Goal: Find specific page/section: Find specific page/section

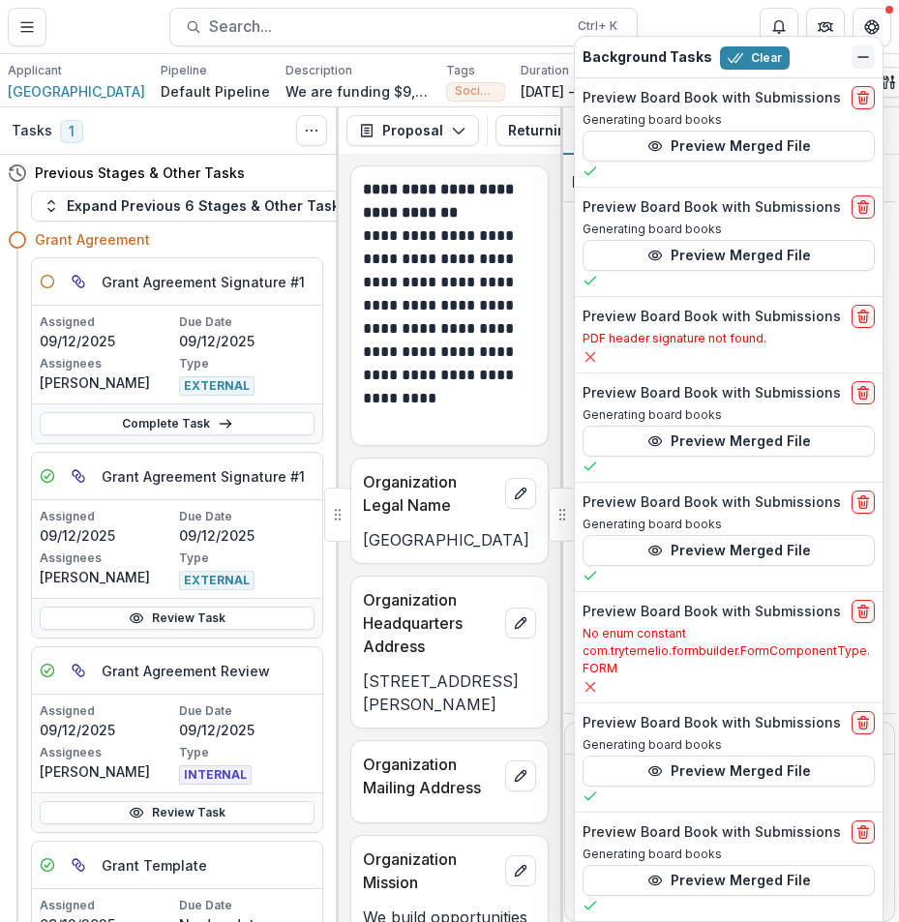
click at [860, 50] on icon "Dismiss" at bounding box center [862, 56] width 15 height 15
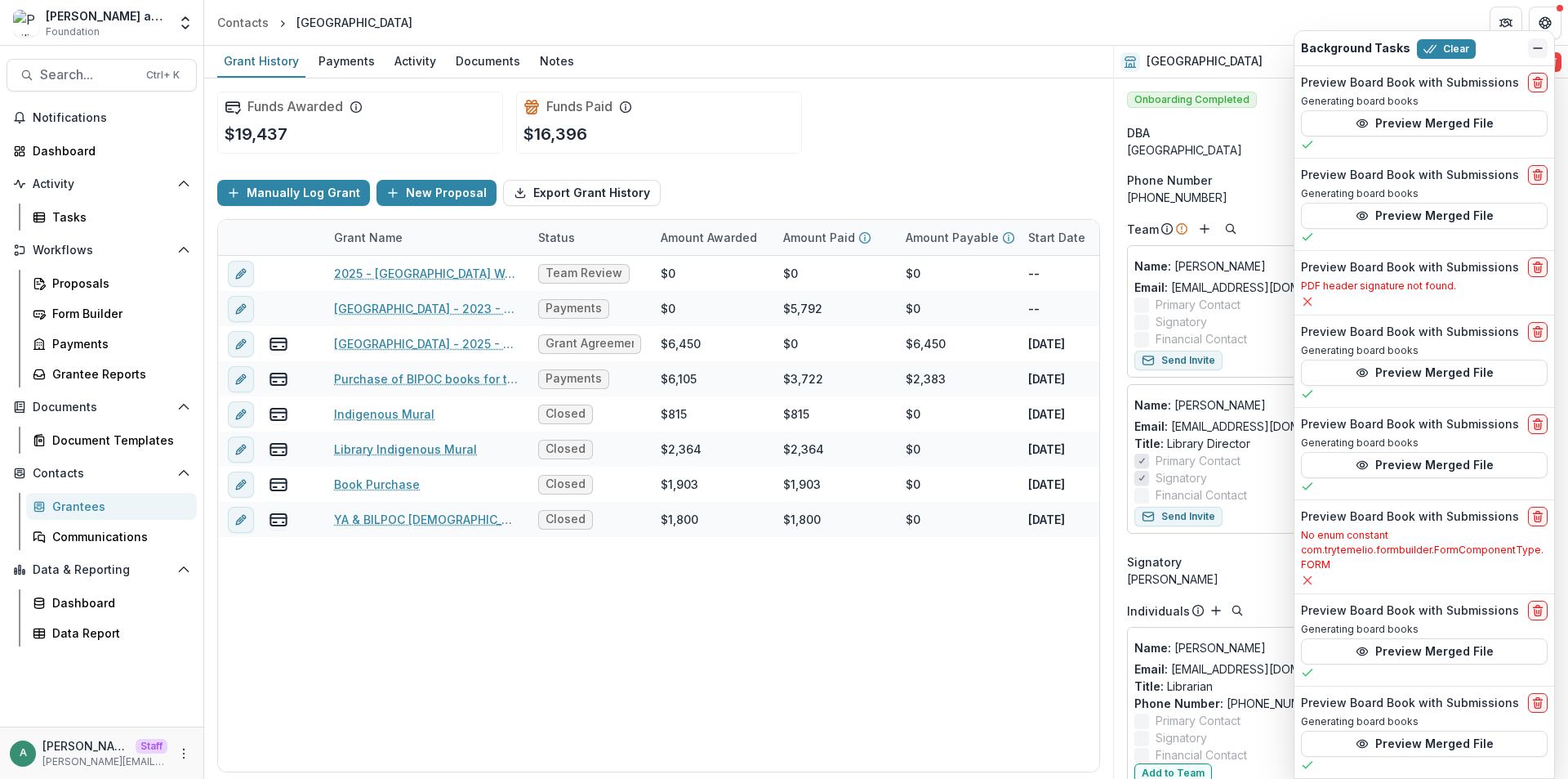
click at [1532, 50] on icon "Dismiss" at bounding box center [1538, 47] width 13 height 13
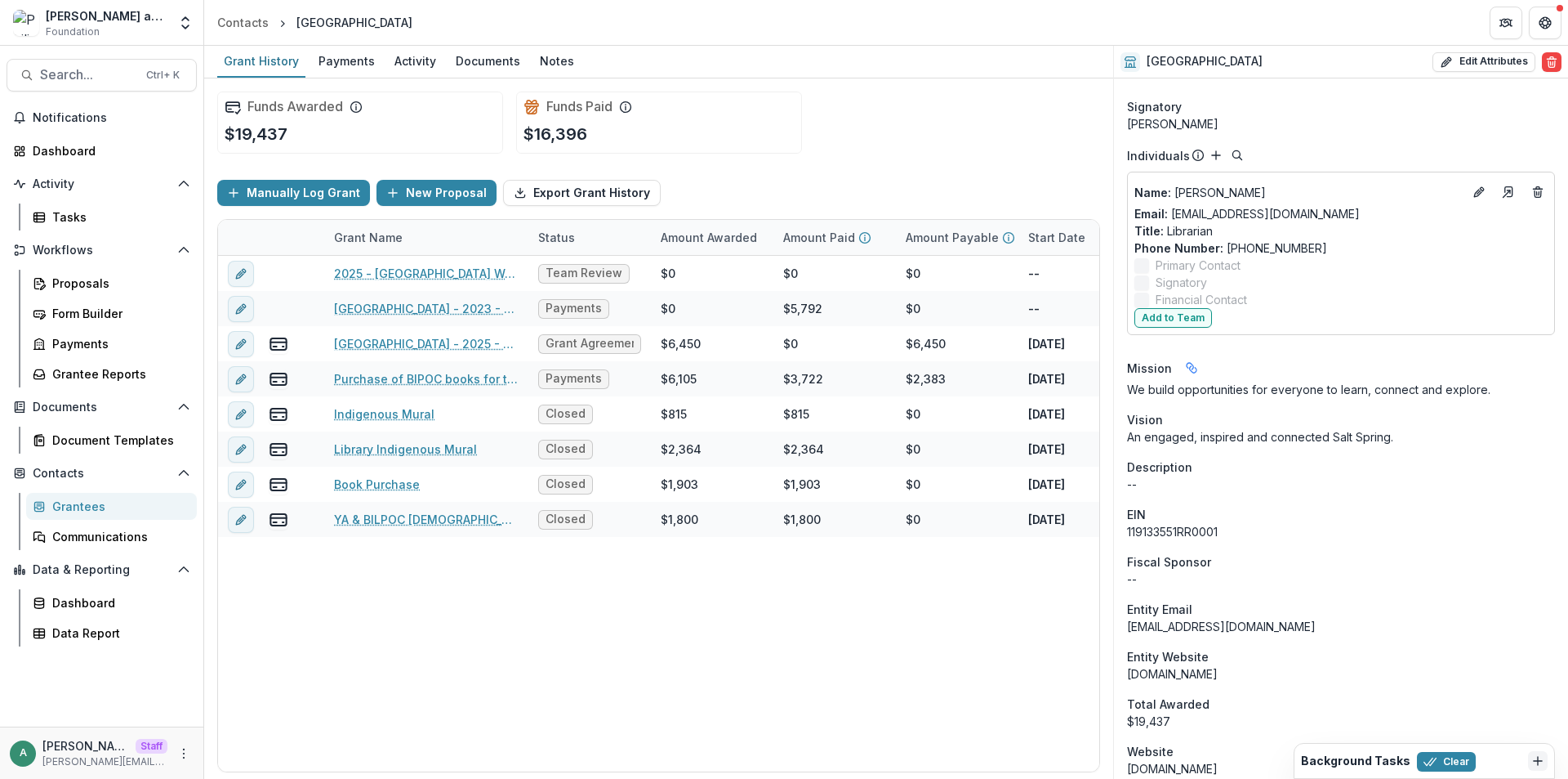
scroll to position [490, 0]
